Goal: Task Accomplishment & Management: Manage account settings

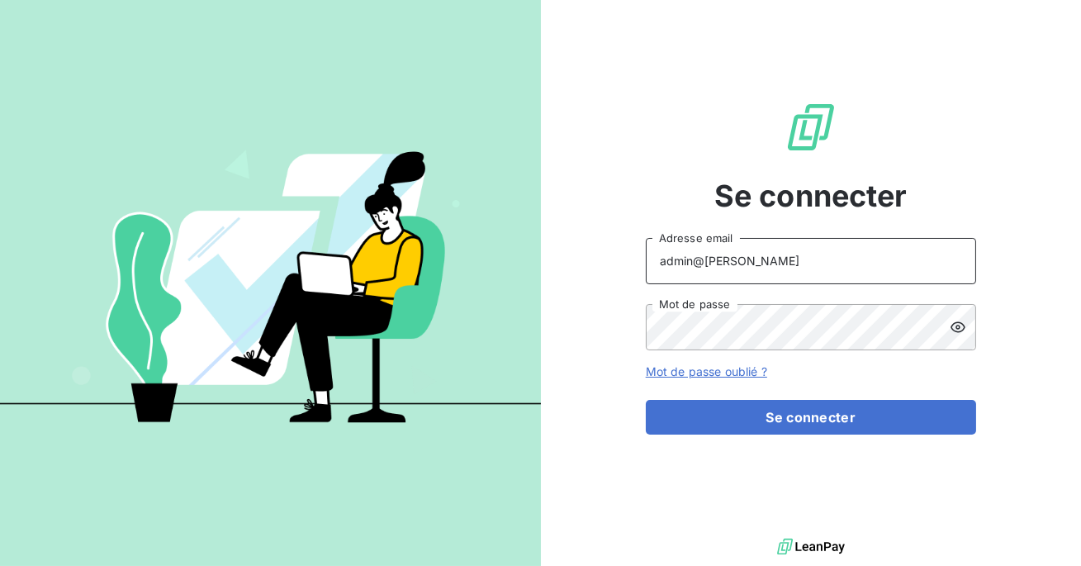
click at [773, 264] on input "admin@calvo" at bounding box center [811, 261] width 330 height 46
type input "admin@lomme"
click at [646, 400] on button "Se connecter" at bounding box center [811, 417] width 330 height 35
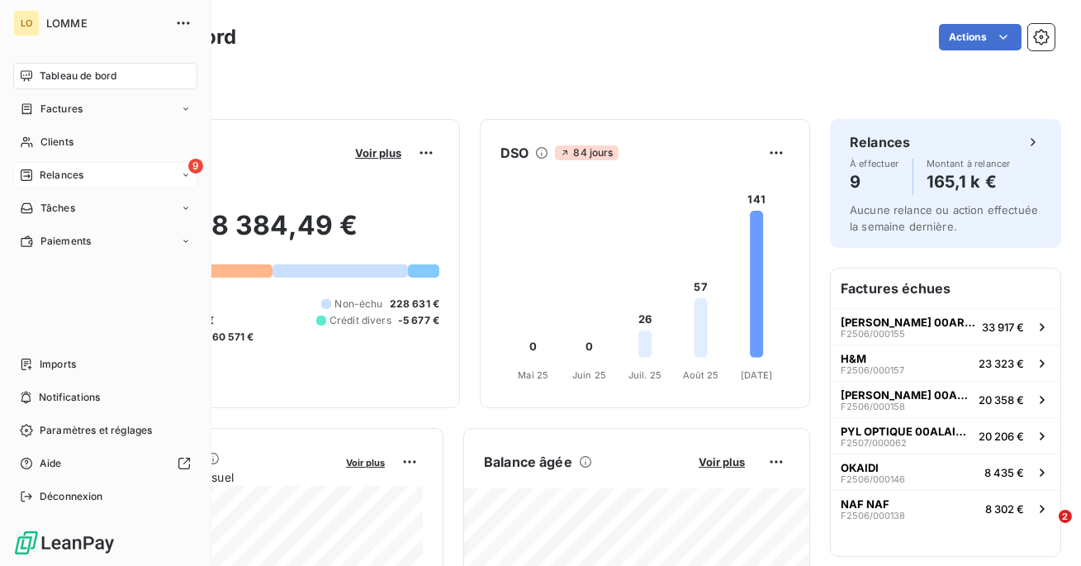
click at [34, 169] on div "Relances" at bounding box center [52, 175] width 64 height 15
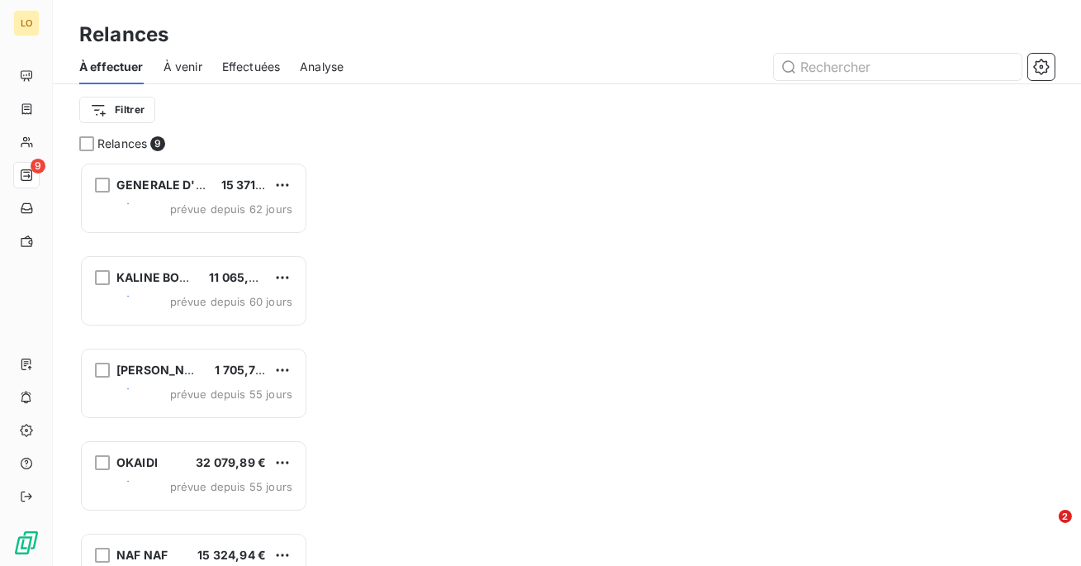
scroll to position [404, 229]
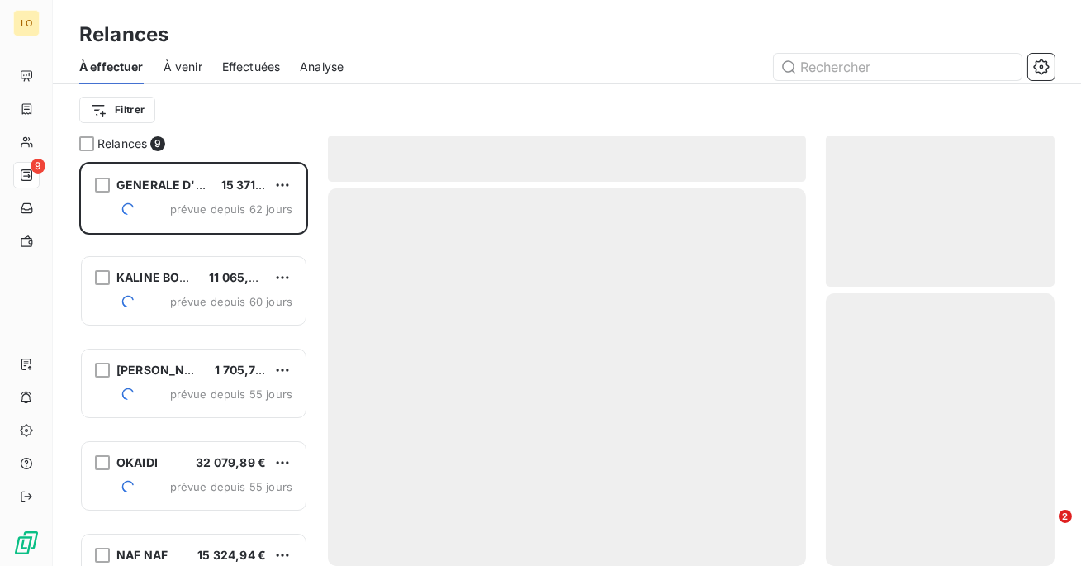
click at [242, 69] on span "Effectuées" at bounding box center [251, 67] width 59 height 17
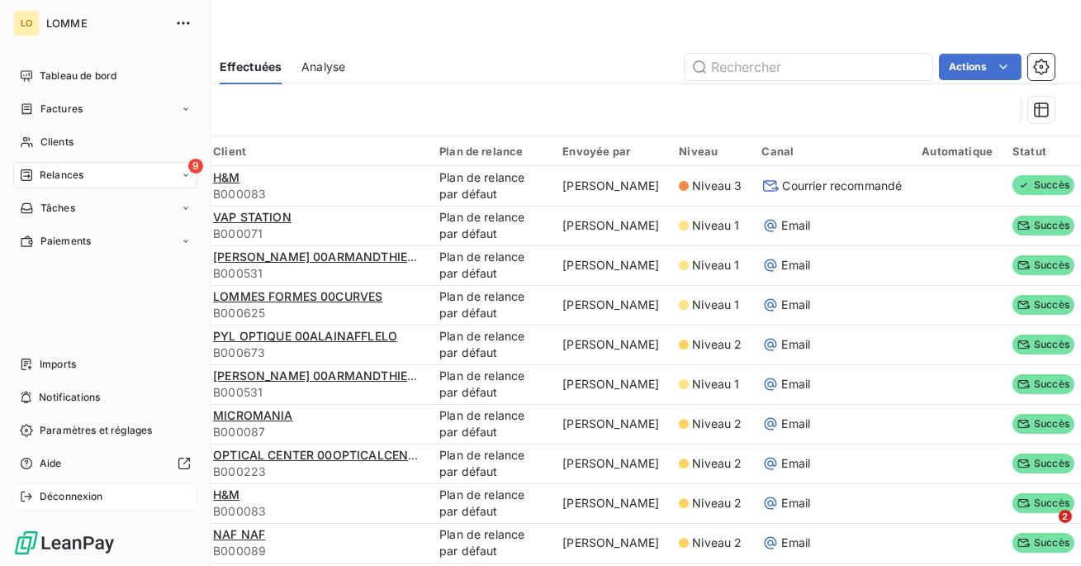
click at [59, 489] on span "Déconnexion" at bounding box center [72, 496] width 64 height 15
